Goal: Information Seeking & Learning: Learn about a topic

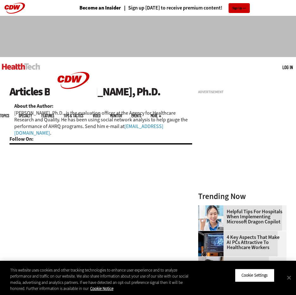
drag, startPoint x: 169, startPoint y: 126, endPoint x: 148, endPoint y: 129, distance: 20.9
click at [148, 129] on div "Articles By [PERSON_NAME], Ph.D. About the Author: [PERSON_NAME], Ph.D., is the…" at bounding box center [100, 114] width 183 height 58
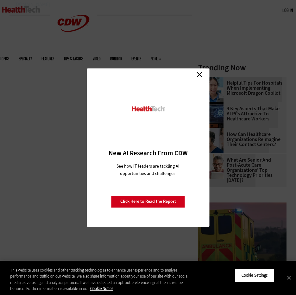
click at [196, 76] on link "Close" at bounding box center [199, 74] width 9 height 9
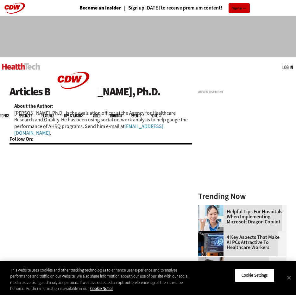
click at [133, 127] on link "[EMAIL_ADDRESS][DOMAIN_NAME]" at bounding box center [88, 129] width 149 height 13
click at [35, 60] on link at bounding box center [21, 66] width 38 height 19
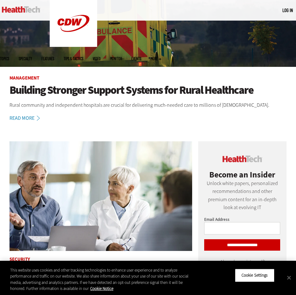
scroll to position [158, 0]
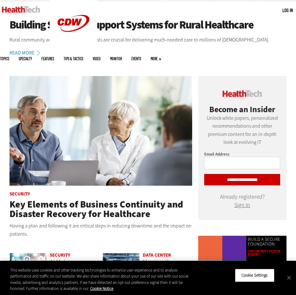
click at [73, 222] on p "Having a plan and following it are critical steps in reducing downtime and the …" at bounding box center [100, 229] width 183 height 16
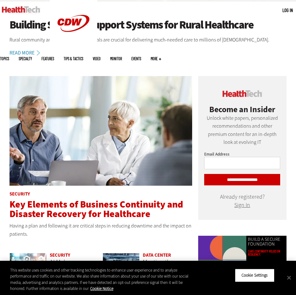
click at [81, 207] on span "Key Elements of Business Continuity and Disaster Recovery for Healthcare" at bounding box center [95, 209] width 173 height 22
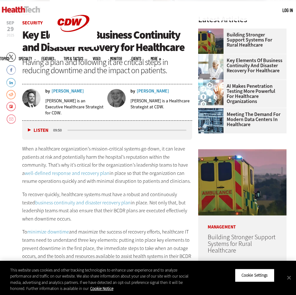
scroll to position [158, 0]
